Goal: Information Seeking & Learning: Find specific fact

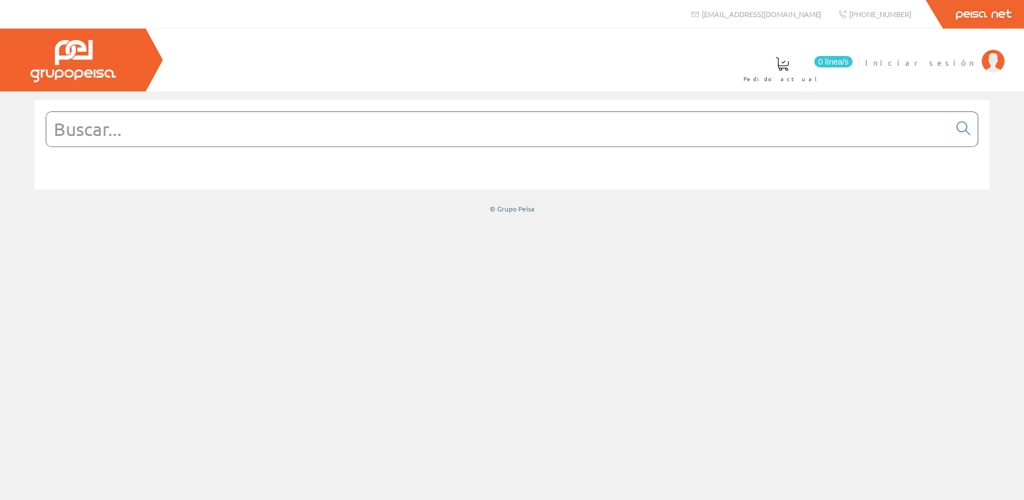
click at [955, 61] on span "Iniciar sesión" at bounding box center [920, 62] width 111 height 11
click at [512, 133] on input "text" at bounding box center [498, 129] width 904 height 34
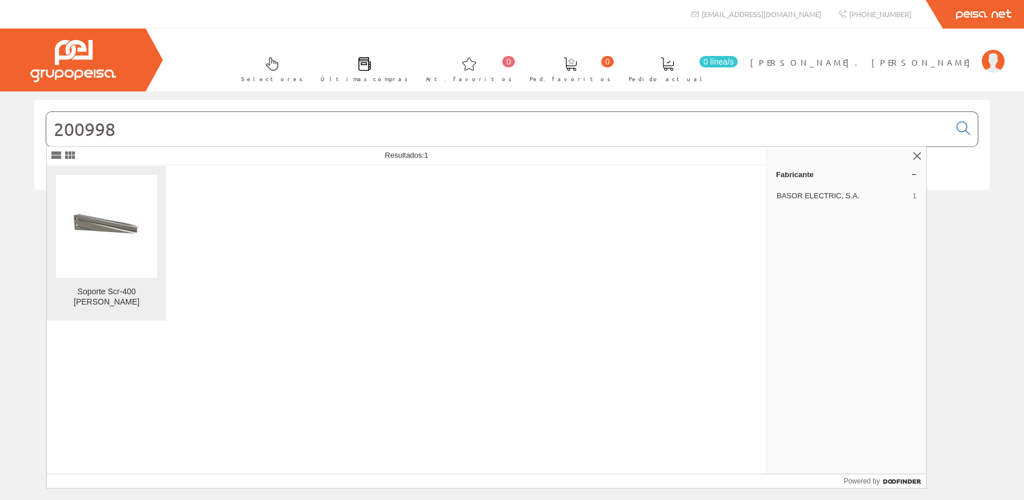
type input "200998"
click at [125, 280] on link "Soporte Scr-400 [PERSON_NAME]" at bounding box center [106, 243] width 119 height 155
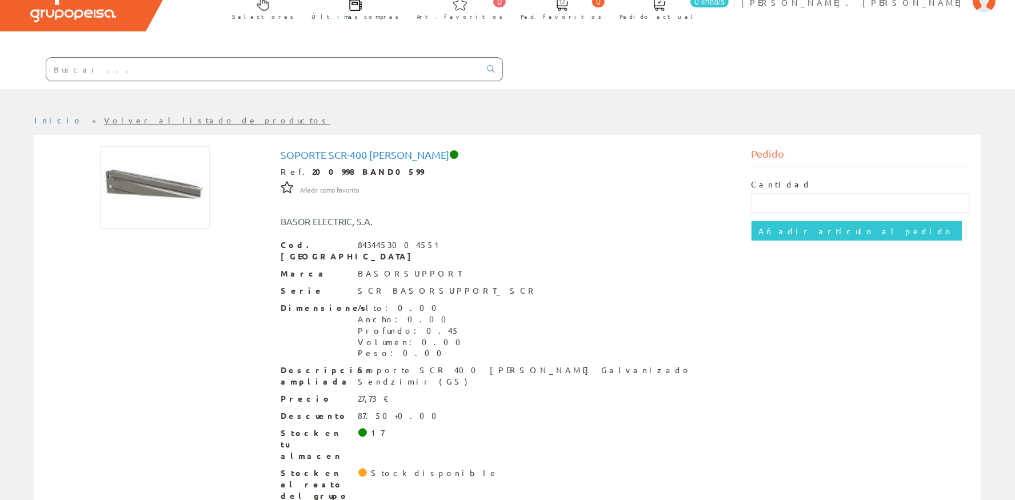
scroll to position [64, 0]
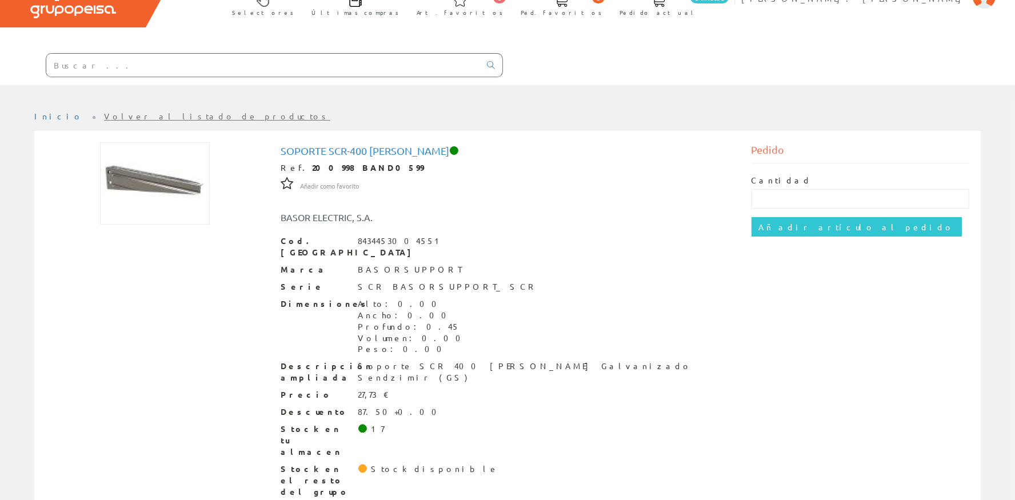
click at [772, 183] on label "Cantidad" at bounding box center [782, 180] width 61 height 11
click at [771, 194] on input "text" at bounding box center [861, 198] width 218 height 19
click at [180, 58] on input "text" at bounding box center [263, 65] width 434 height 23
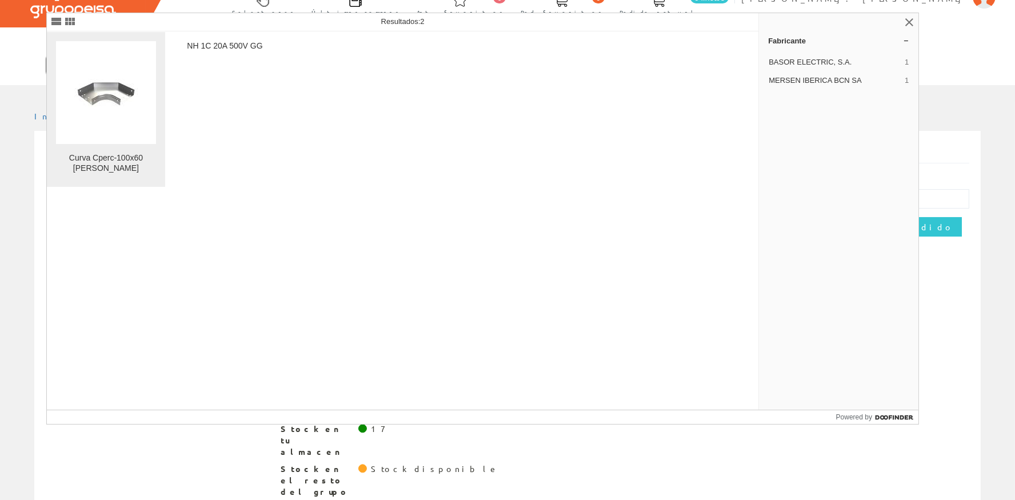
type input "201344"
click at [131, 99] on img at bounding box center [106, 92] width 73 height 54
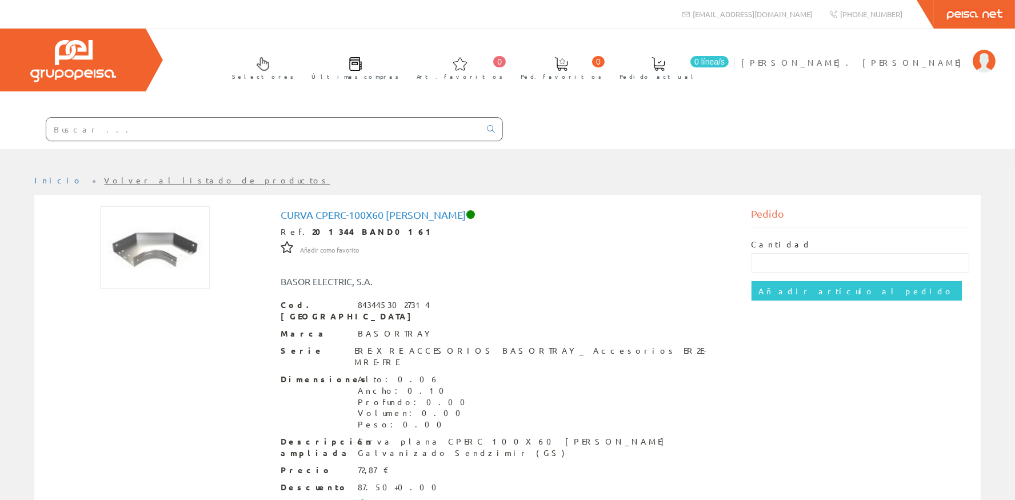
click at [139, 124] on input "text" at bounding box center [263, 129] width 434 height 23
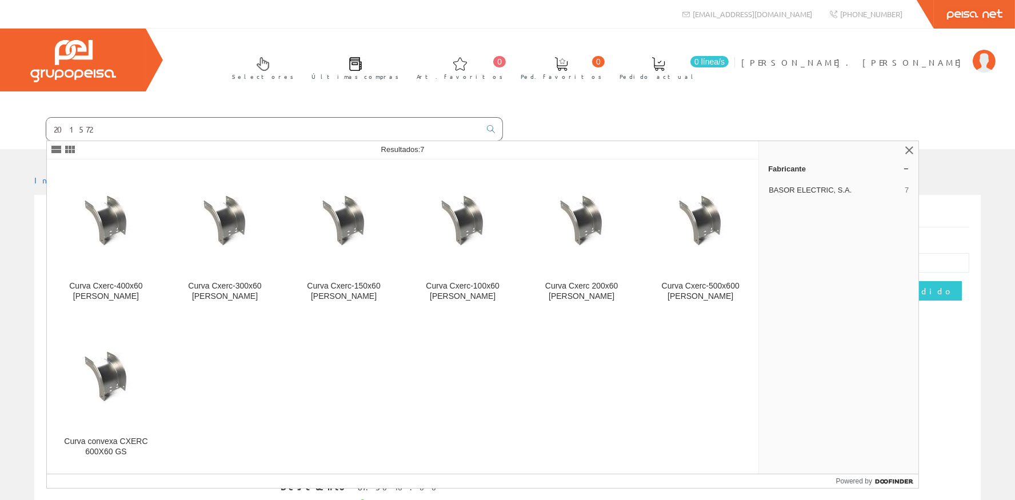
type input "201572"
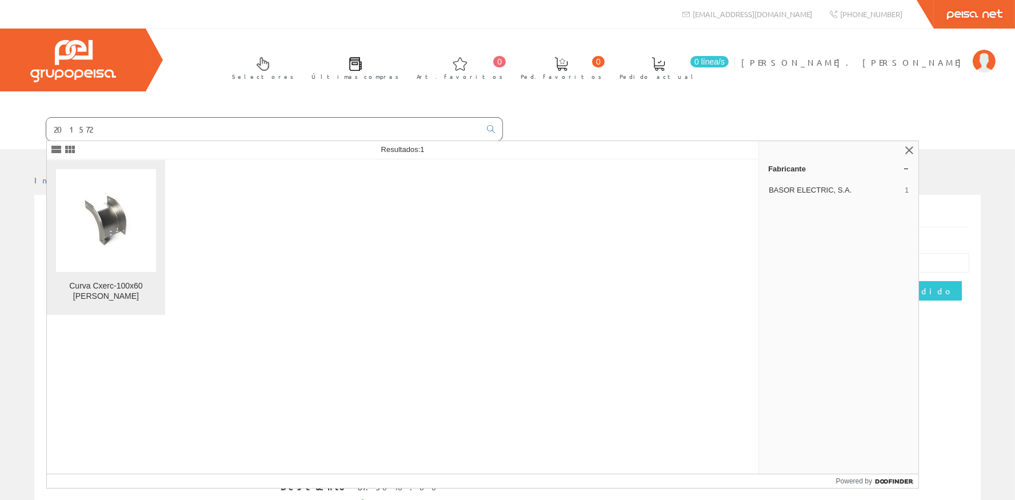
click at [81, 213] on img at bounding box center [106, 220] width 73 height 54
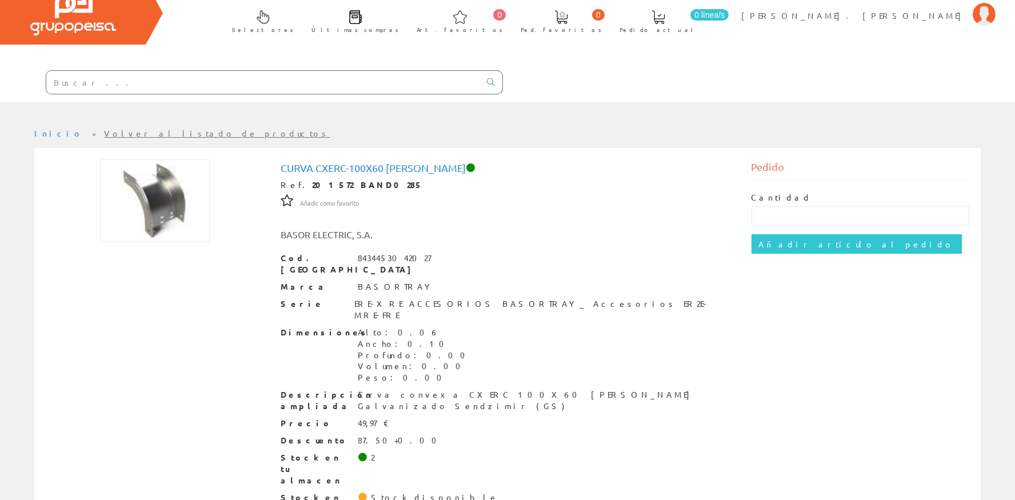
scroll to position [64, 0]
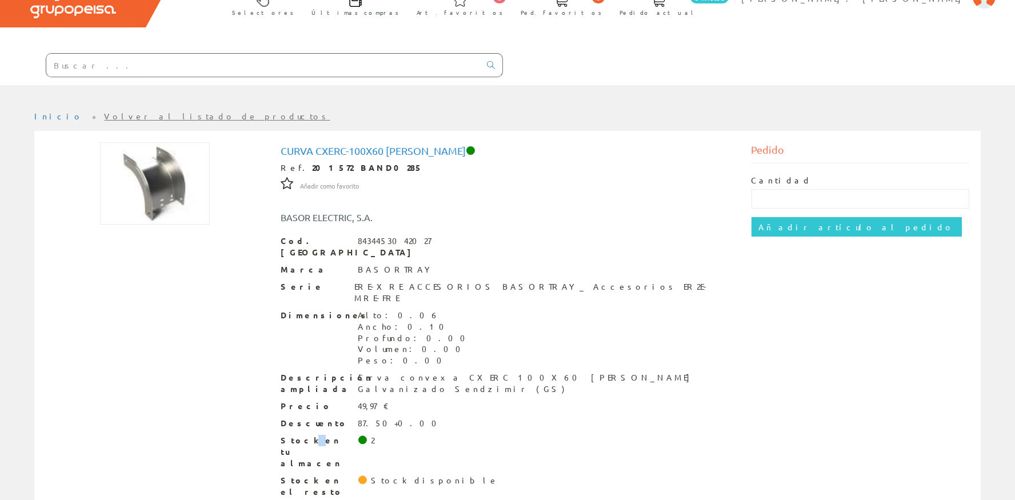
click at [306, 435] on span "Stock en tu almacen" at bounding box center [315, 452] width 69 height 34
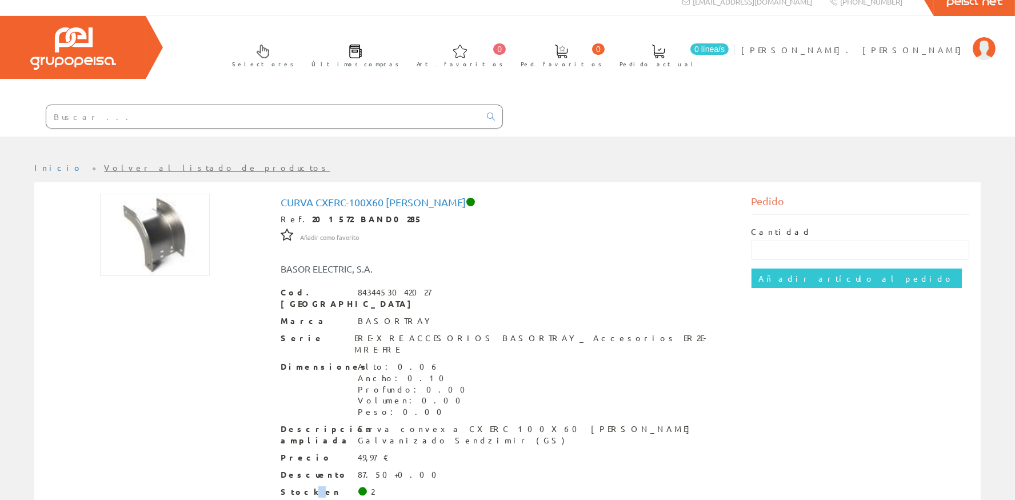
scroll to position [0, 0]
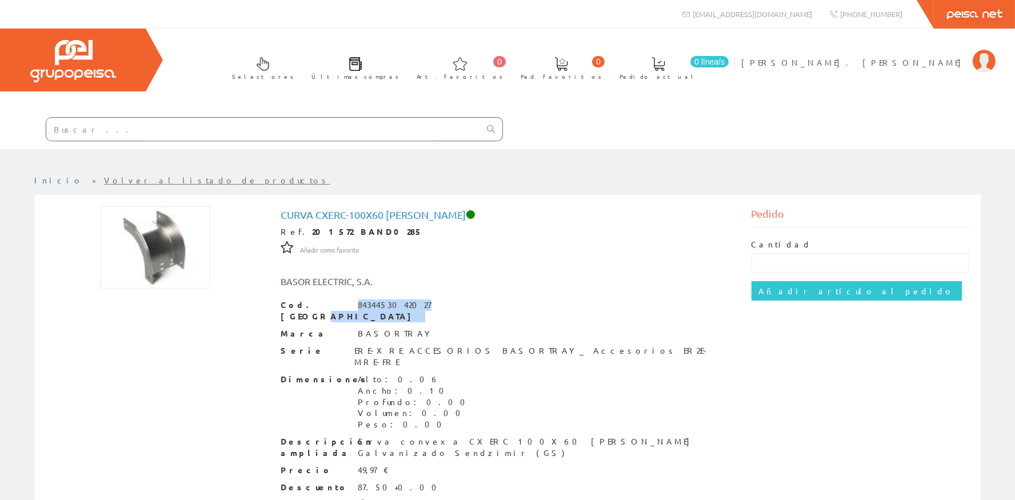
drag, startPoint x: 352, startPoint y: 304, endPoint x: 433, endPoint y: 304, distance: 81.2
click at [433, 304] on div "Cod. [PERSON_NAME] 8434453042027" at bounding box center [507, 311] width 453 height 23
click at [466, 390] on div "Dimensiones Alto: 0.06 Ancho: 0.10 Profundo: 0.00 Volumen: 0.00 Peso: 0.00" at bounding box center [507, 402] width 453 height 57
